Goal: Browse casually

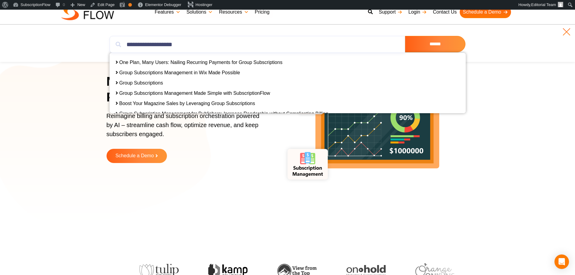
click at [566, 30] on link at bounding box center [567, 32] width 10 height 10
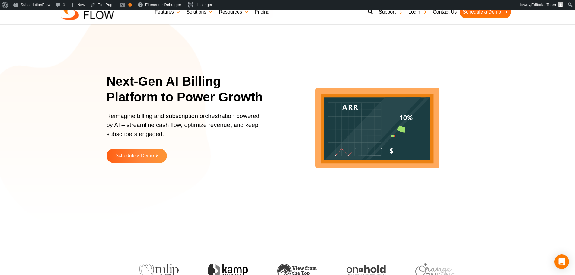
click at [63, 91] on section "Next-Gen AI Billing Platform to Power Growth Reimagine billing and subscription…" at bounding box center [287, 123] width 575 height 196
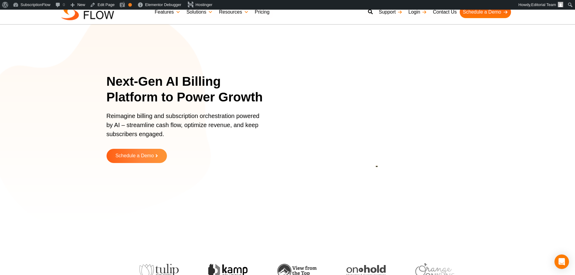
scroll to position [232, 0]
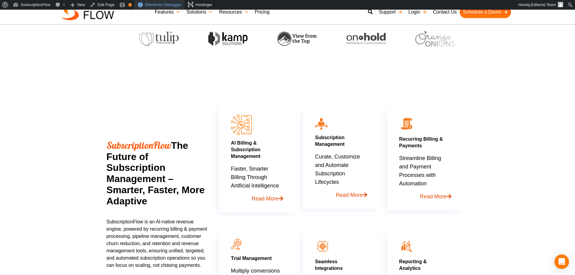
drag, startPoint x: 116, startPoint y: 88, endPoint x: 155, endPoint y: 5, distance: 91.7
click at [116, 88] on section "SubscriptionFlow The Future of Subscription Management – Smarter, Faster, More …" at bounding box center [287, 194] width 575 height 270
click at [564, 183] on section "SubscriptionFlow The Future of Subscription Management – Smarter, Faster, More …" at bounding box center [287, 194] width 575 height 270
click at [182, 204] on section "SubscriptionFlow The Future of Subscription Management – Smarter, Faster, More …" at bounding box center [287, 194] width 575 height 270
click at [109, 164] on h2 "SubscriptionFlow The Future of Subscription Management – Smarter, Faster, More …" at bounding box center [157, 173] width 101 height 67
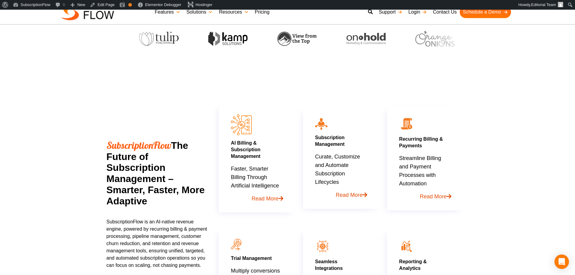
click at [109, 164] on h2 "SubscriptionFlow The Future of Subscription Management – Smarter, Faster, More …" at bounding box center [157, 173] width 101 height 67
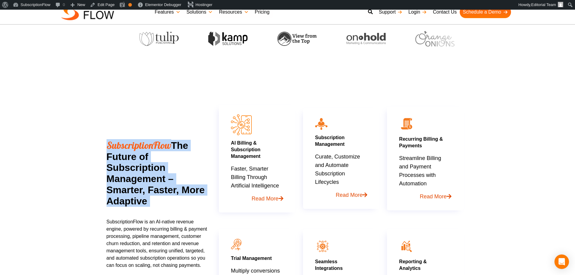
click at [109, 164] on h2 "SubscriptionFlow The Future of Subscription Management – Smarter, Faster, More …" at bounding box center [157, 173] width 101 height 67
click at [111, 160] on h2 "SubscriptionFlow The Future of Subscription Management – Smarter, Faster, More …" at bounding box center [157, 173] width 101 height 67
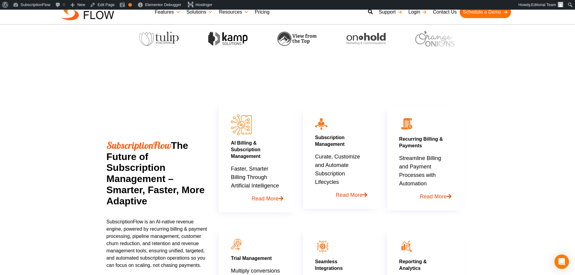
click at [117, 198] on h2 "SubscriptionFlow The Future of Subscription Management – Smarter, Faster, More …" at bounding box center [157, 173] width 101 height 67
drag, startPoint x: 113, startPoint y: 189, endPoint x: 232, endPoint y: 16, distance: 209.9
click at [113, 189] on h2 "SubscriptionFlow The Future of Subscription Management – Smarter, Faster, More …" at bounding box center [157, 173] width 101 height 67
click at [122, 152] on h2 "SubscriptionFlow The Future of Subscription Management – Smarter, Faster, More …" at bounding box center [157, 173] width 101 height 67
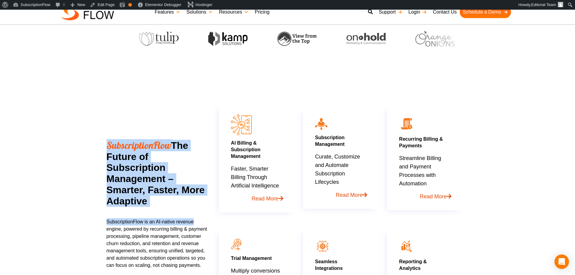
drag, startPoint x: 106, startPoint y: 143, endPoint x: 202, endPoint y: 225, distance: 126.3
click at [202, 225] on section "SubscriptionFlow The Future of Subscription Management – Smarter, Faster, More …" at bounding box center [287, 194] width 575 height 270
click at [102, 192] on section "SubscriptionFlow The Future of Subscription Management – Smarter, Faster, More …" at bounding box center [287, 194] width 575 height 270
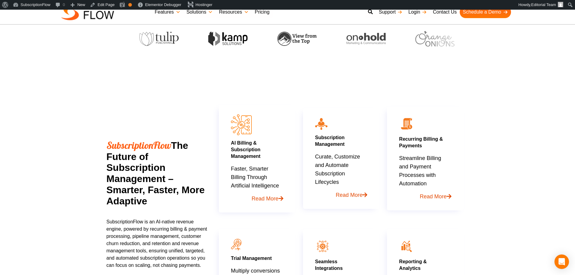
click at [102, 192] on section "SubscriptionFlow The Future of Subscription Management – Smarter, Faster, More …" at bounding box center [287, 194] width 575 height 270
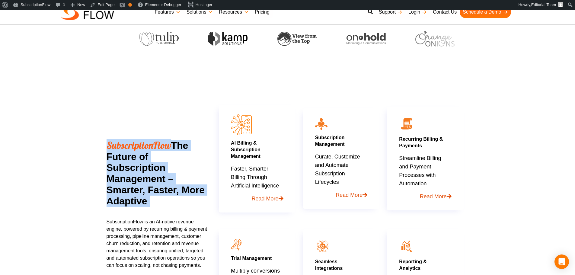
click at [102, 192] on section "SubscriptionFlow The Future of Subscription Management – Smarter, Faster, More …" at bounding box center [287, 194] width 575 height 270
click at [129, 187] on h2 "SubscriptionFlow The Future of Subscription Management – Smarter, Faster, More …" at bounding box center [157, 173] width 101 height 67
